Goal: Task Accomplishment & Management: Use online tool/utility

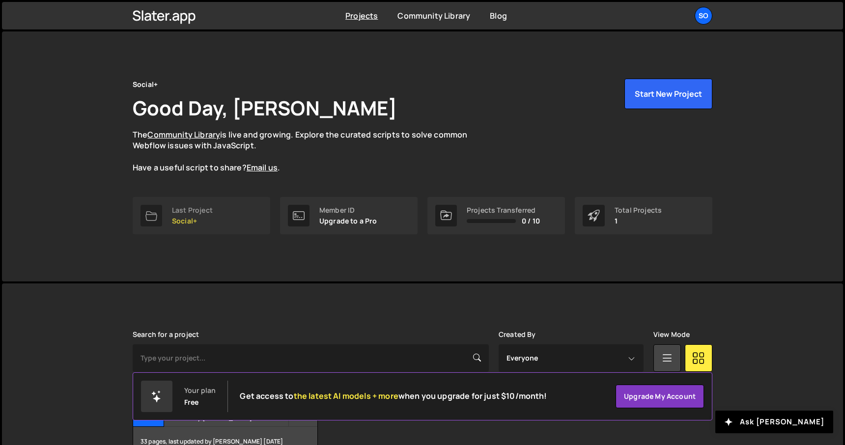
click at [204, 213] on div "Last Project" at bounding box center [192, 210] width 41 height 8
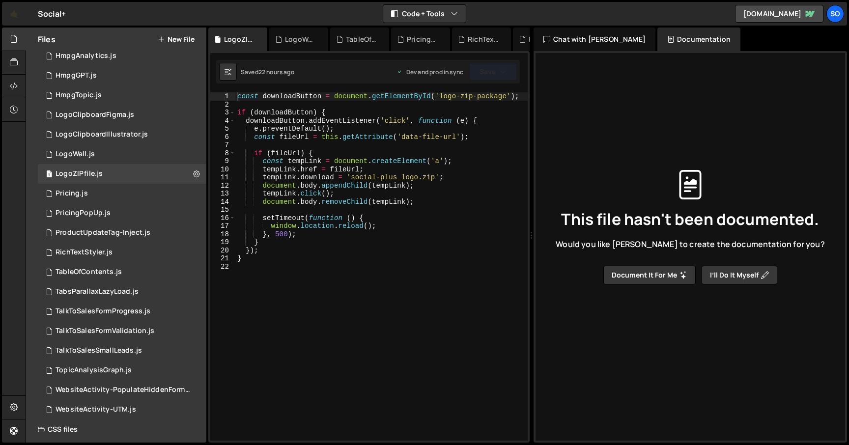
scroll to position [168, 0]
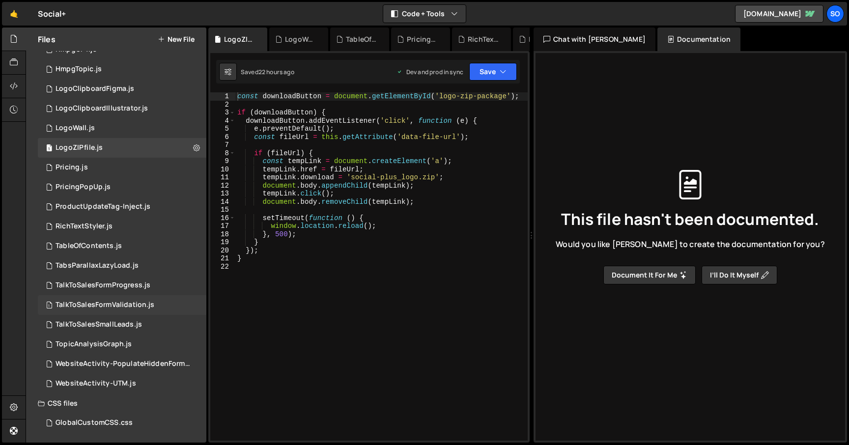
click at [102, 308] on div "TalkToSalesFormValidation.js" at bounding box center [104, 305] width 99 height 9
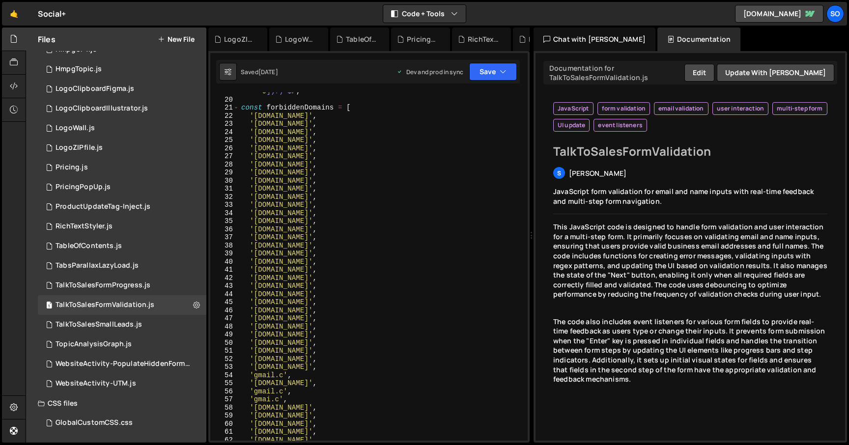
scroll to position [251, 0]
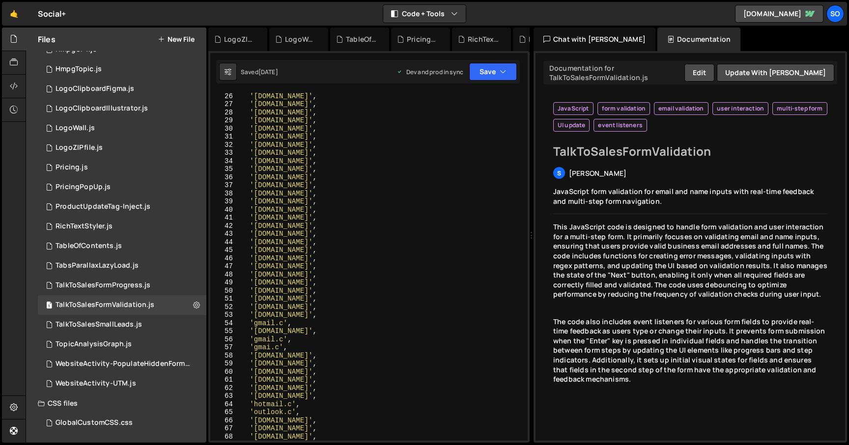
type textarea "'[DOMAIN_NAME]',"
drag, startPoint x: 332, startPoint y: 249, endPoint x: 231, endPoint y: 249, distance: 100.7
click at [231, 249] on div "'[DOMAIN_NAME]', 26 27 28 29 30 31 32 33 34 35 36 37 38 39 40 41 42 43 44 45 46…" at bounding box center [368, 266] width 317 height 348
paste textarea "'[DOMAIN_NAME]',"
click at [257, 259] on div "'[DOMAIN_NAME]' , '[DOMAIN_NAME]' , '[DOMAIN_NAME]' , '[DOMAIN_NAME]' , '[DOMAI…" at bounding box center [381, 274] width 284 height 364
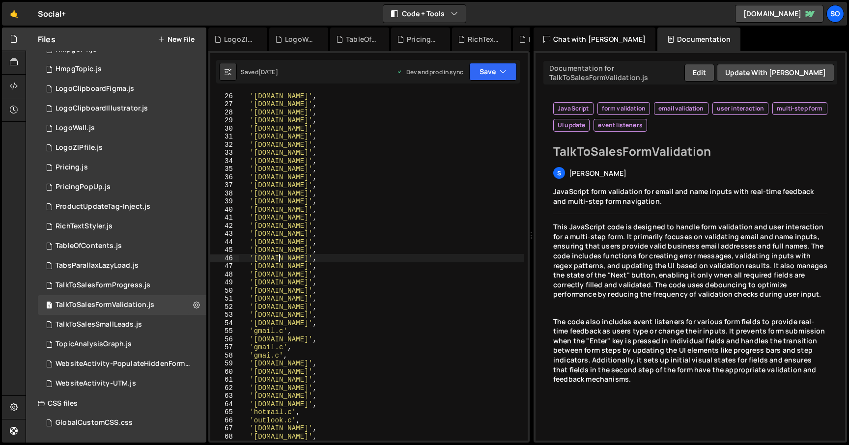
scroll to position [0, 2]
click at [329, 284] on div "'[DOMAIN_NAME]' , '[DOMAIN_NAME]' , '[DOMAIN_NAME]' , '[DOMAIN_NAME]' , '[DOMAI…" at bounding box center [381, 274] width 284 height 364
type textarea "'[DOMAIN_NAME]',"
click at [502, 70] on icon "button" at bounding box center [502, 72] width 7 height 10
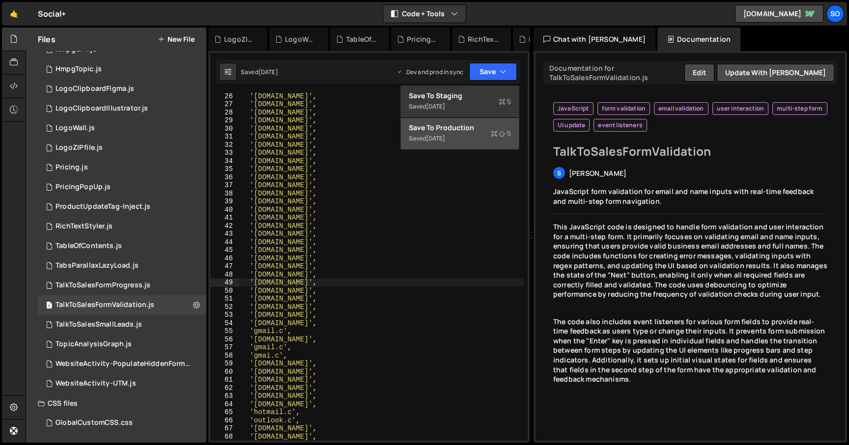
click at [466, 128] on div "Save to Production S" at bounding box center [460, 128] width 102 height 10
